Goal: Task Accomplishment & Management: Manage account settings

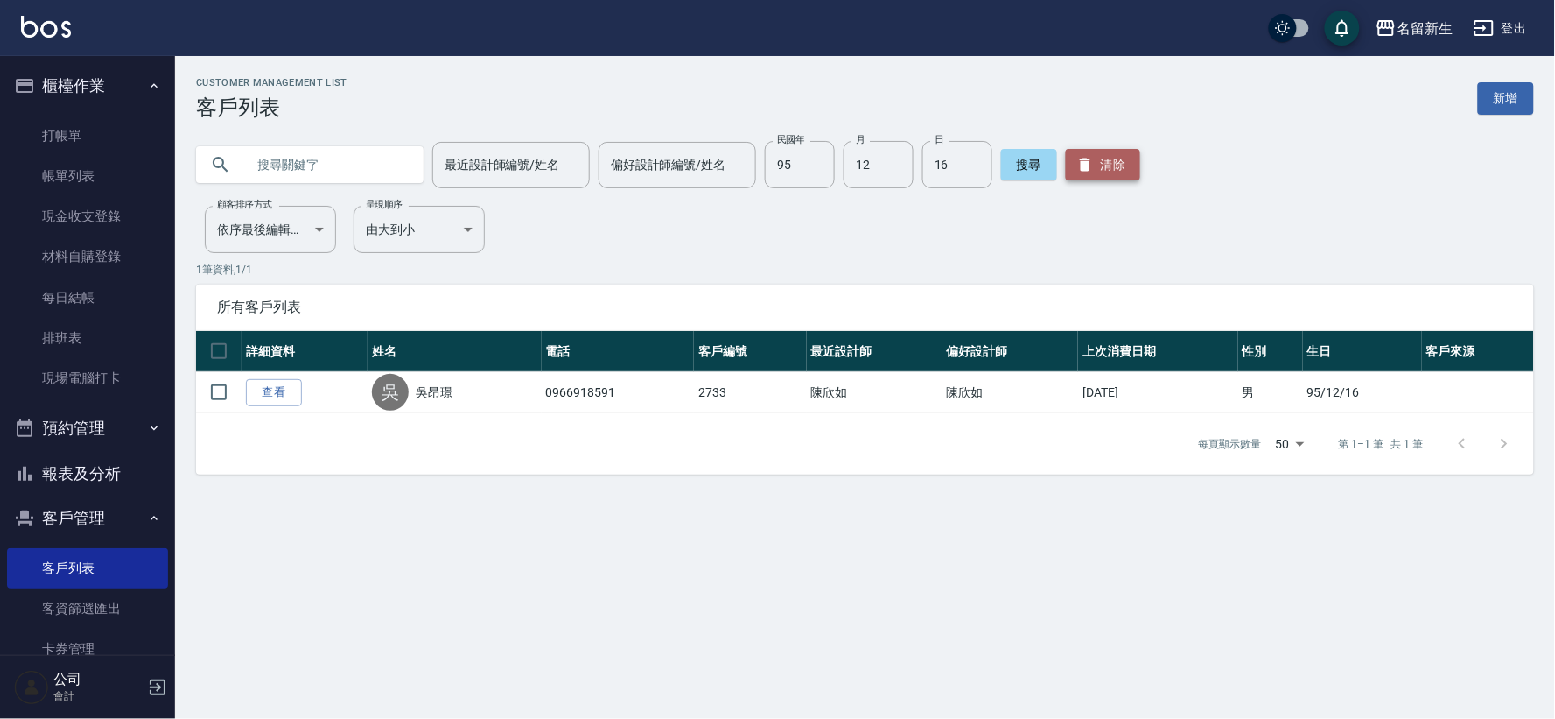
click at [1110, 164] on button "清除" at bounding box center [1103, 165] width 74 height 32
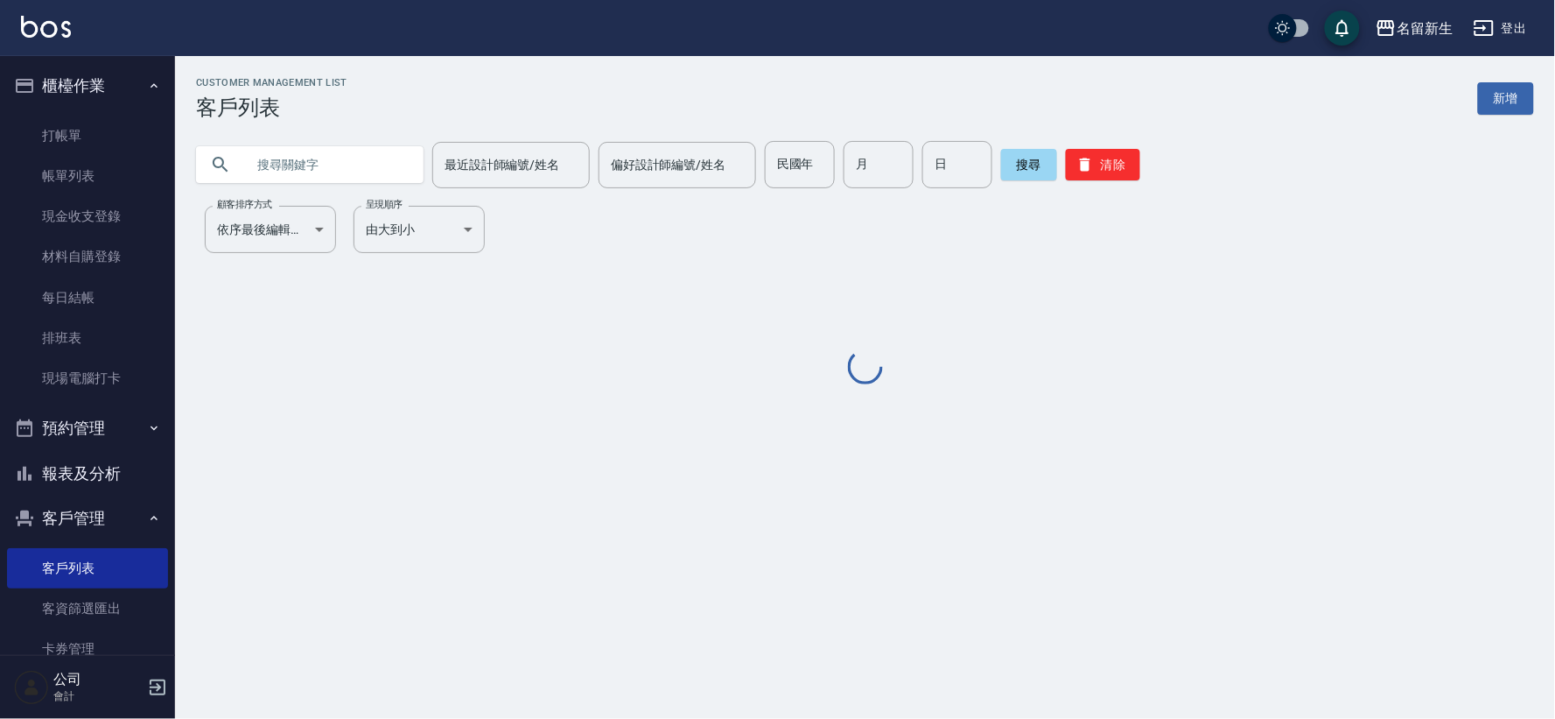
click at [382, 162] on input "text" at bounding box center [327, 164] width 165 height 47
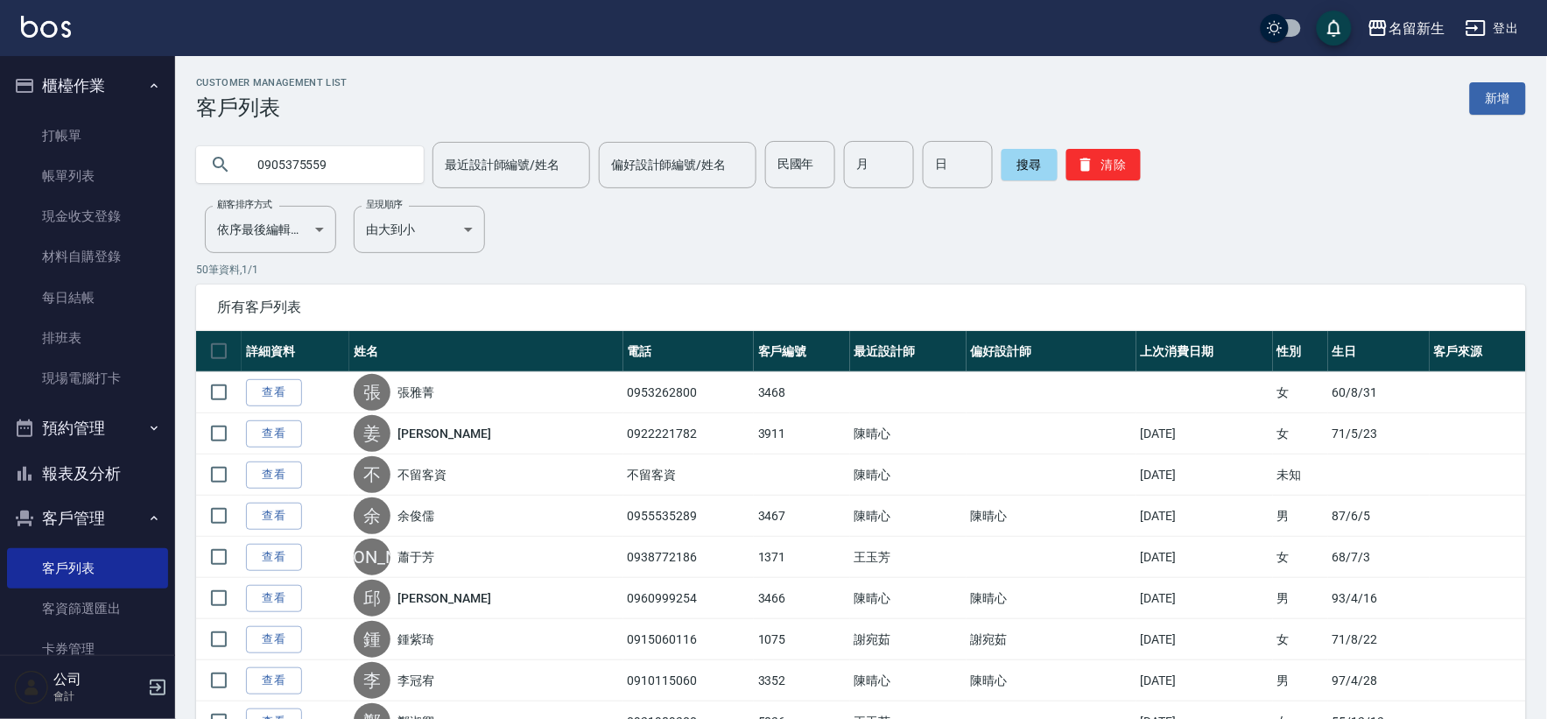
type input "0905375559"
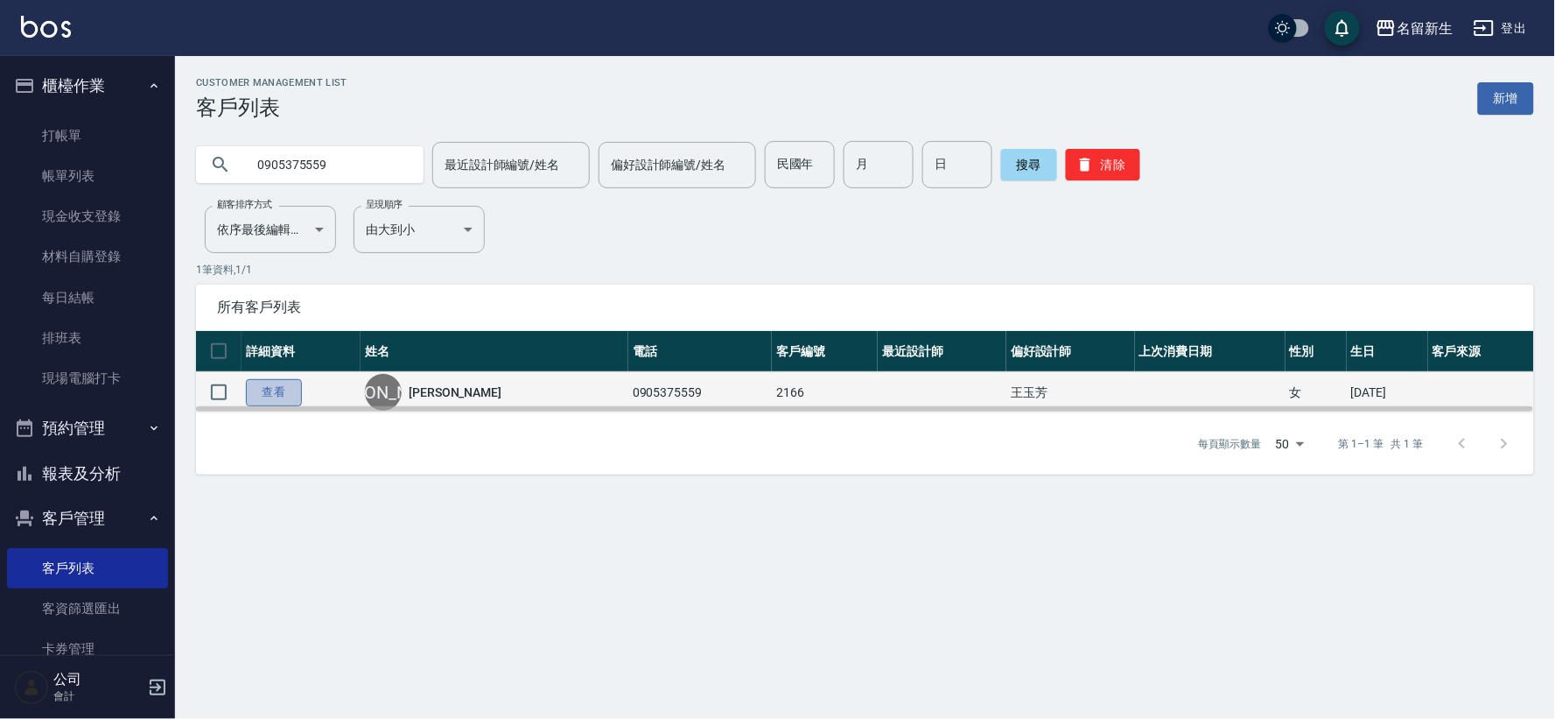
click at [285, 395] on link "查看" at bounding box center [274, 392] width 56 height 27
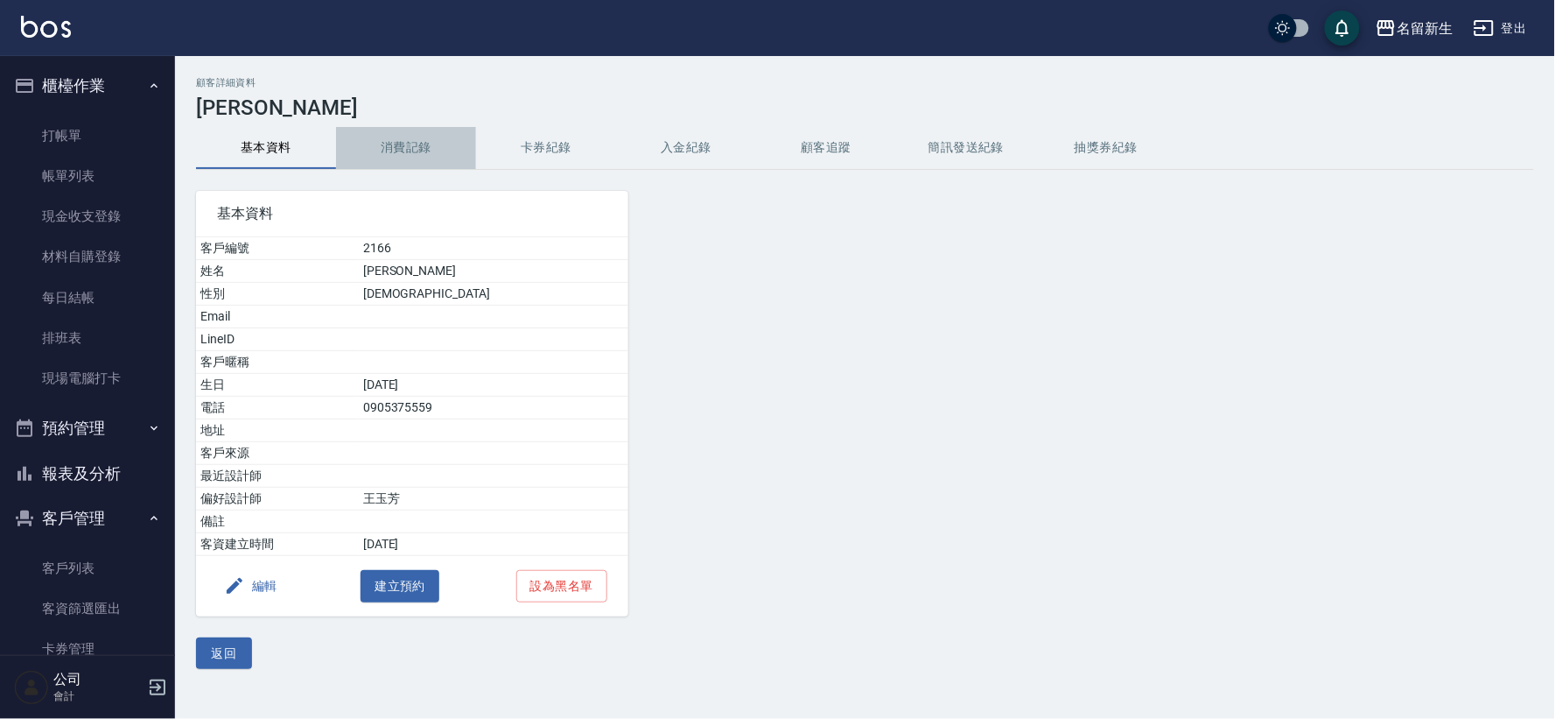
click at [395, 143] on button "消費記錄" at bounding box center [406, 148] width 140 height 42
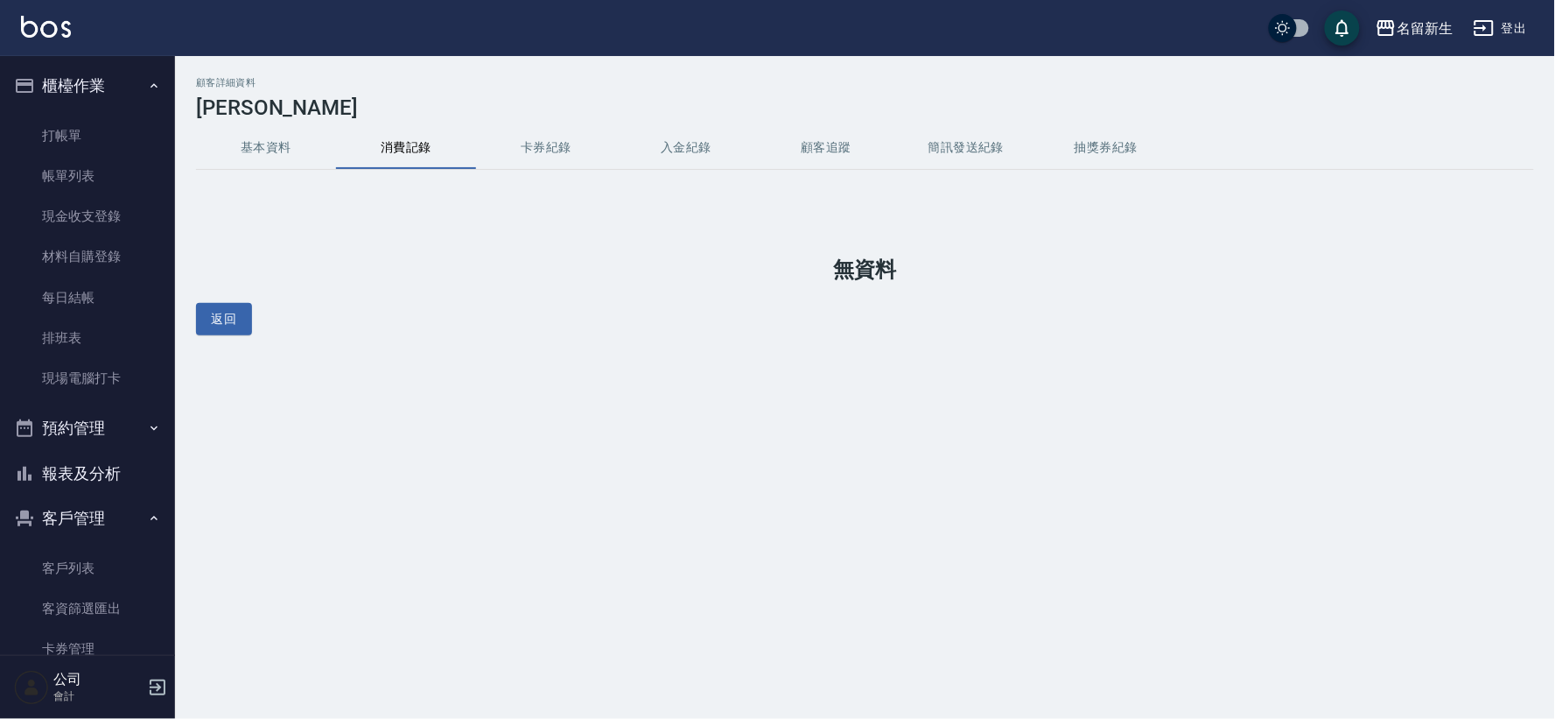
click at [287, 149] on button "基本資料" at bounding box center [266, 148] width 140 height 42
